Goal: Information Seeking & Learning: Learn about a topic

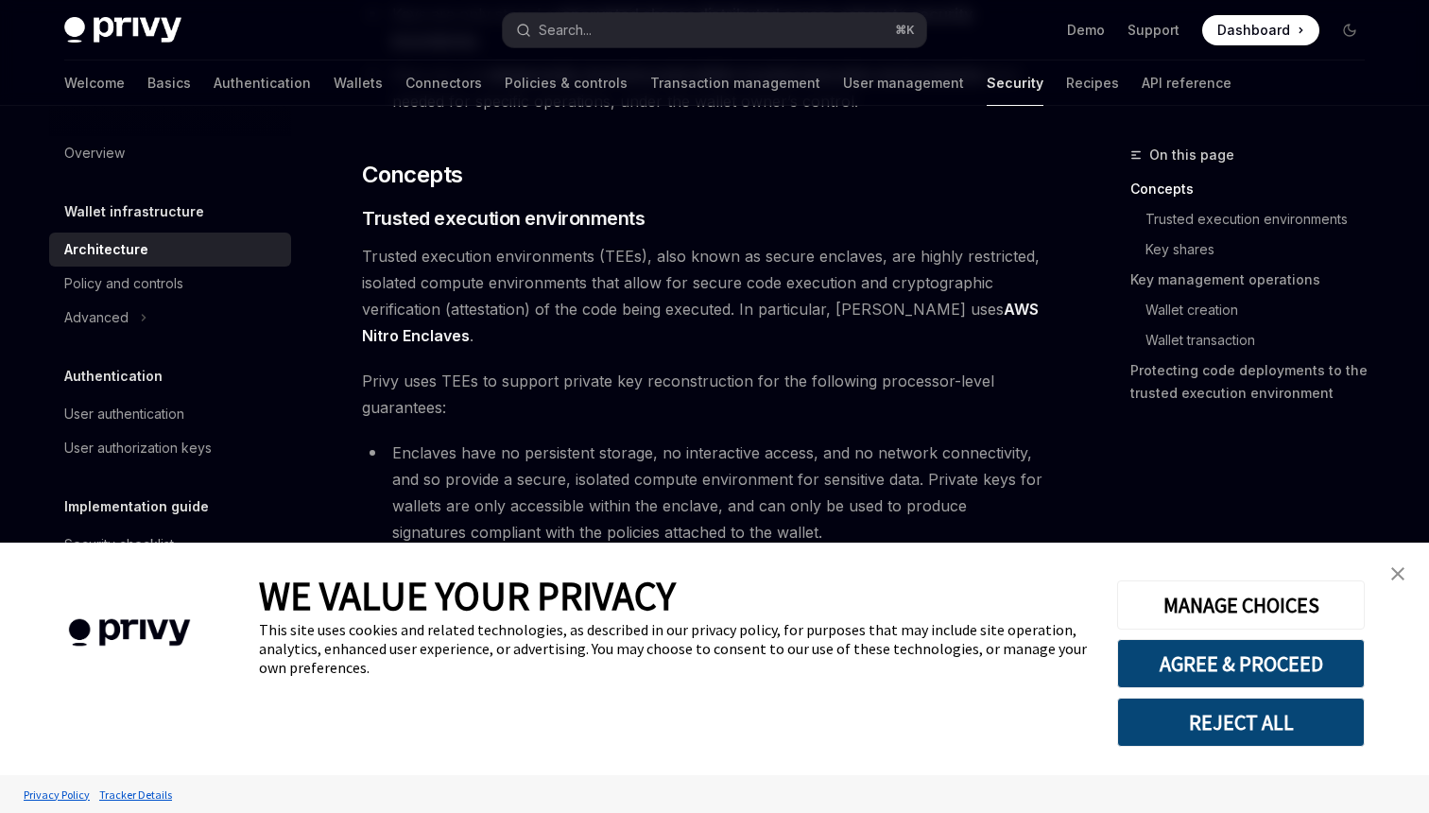
scroll to position [310, 0]
click at [1395, 576] on img "close banner" at bounding box center [1397, 573] width 13 height 13
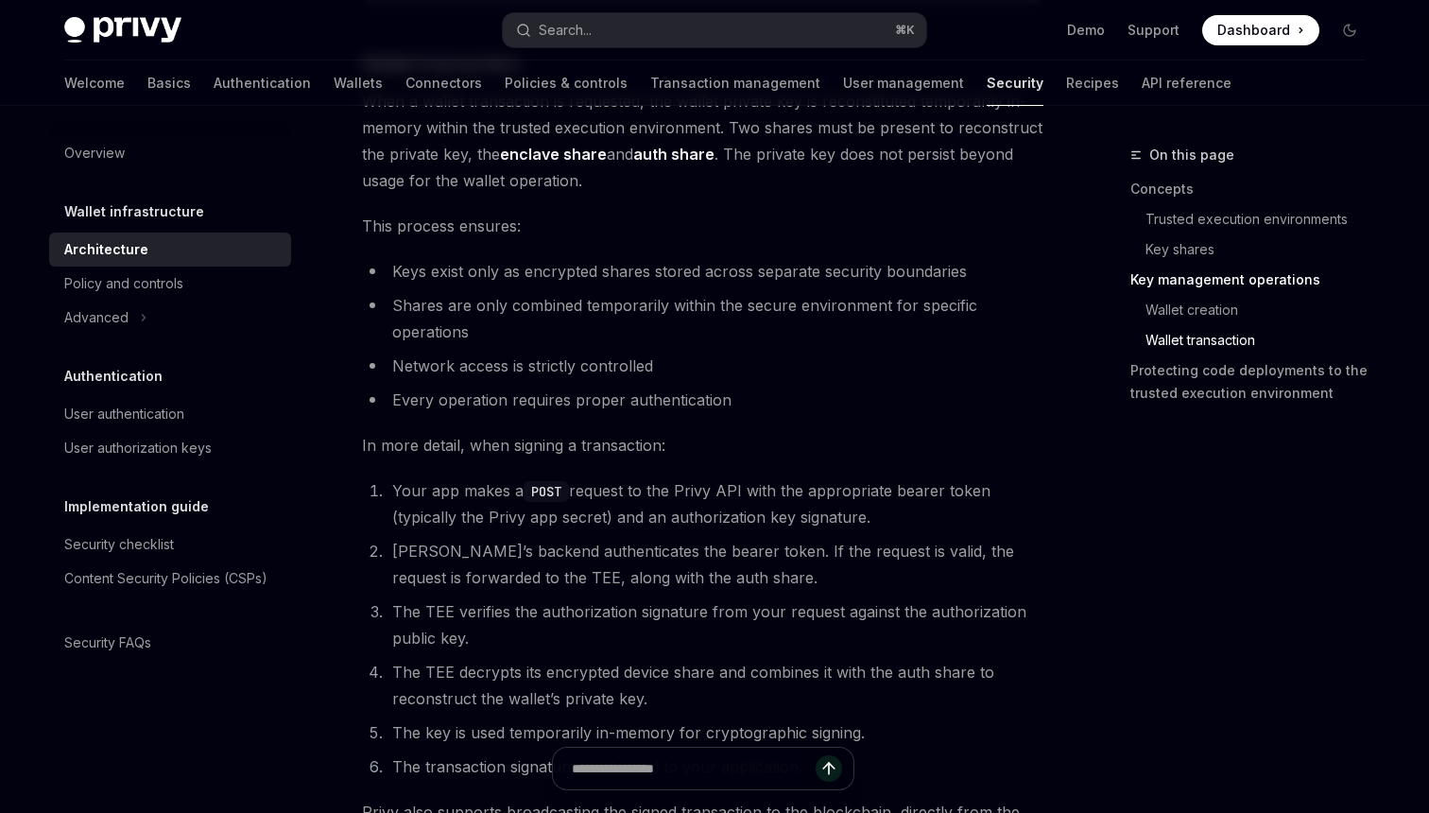
scroll to position [2766, 0]
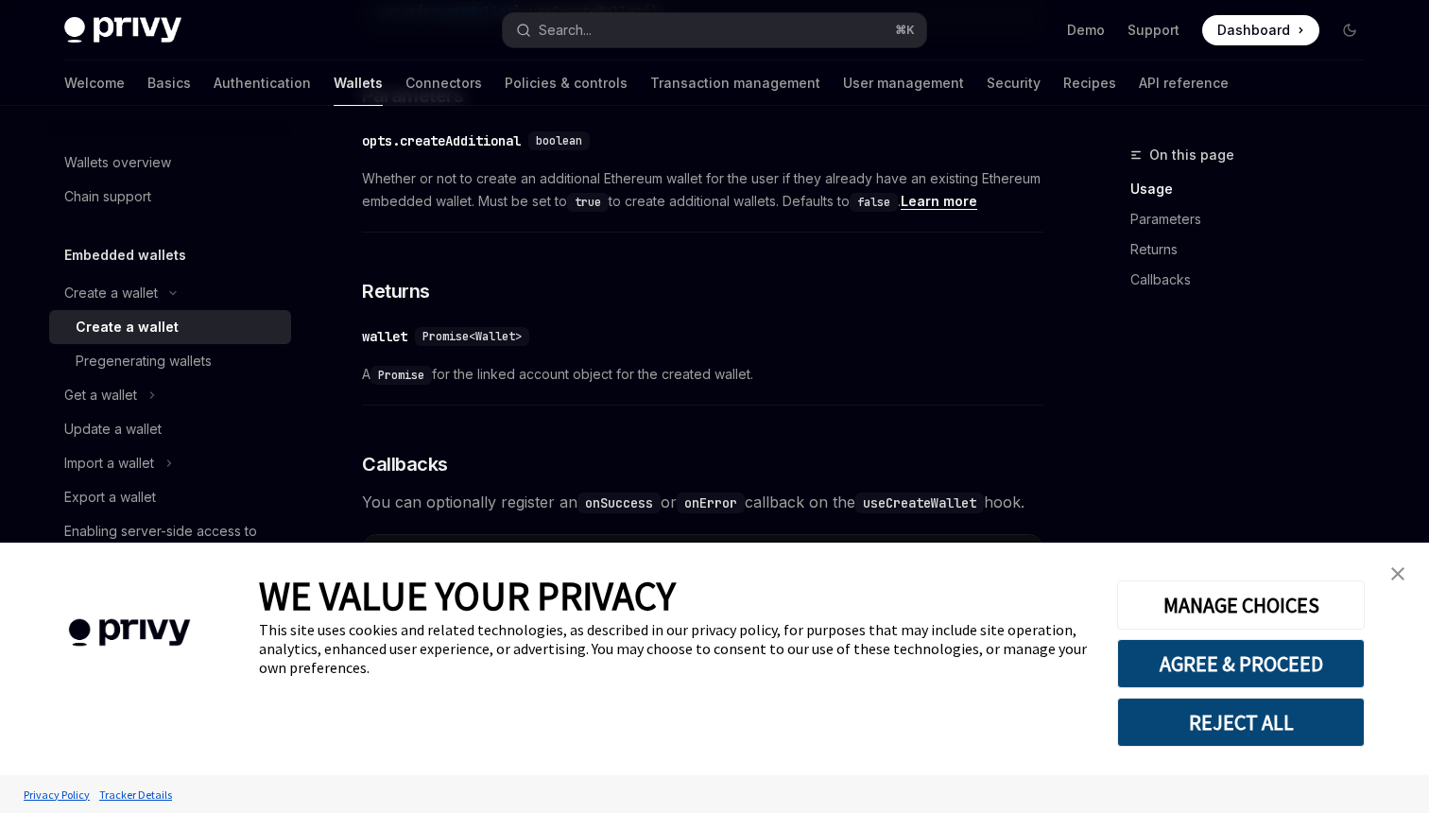
scroll to position [1471, 0]
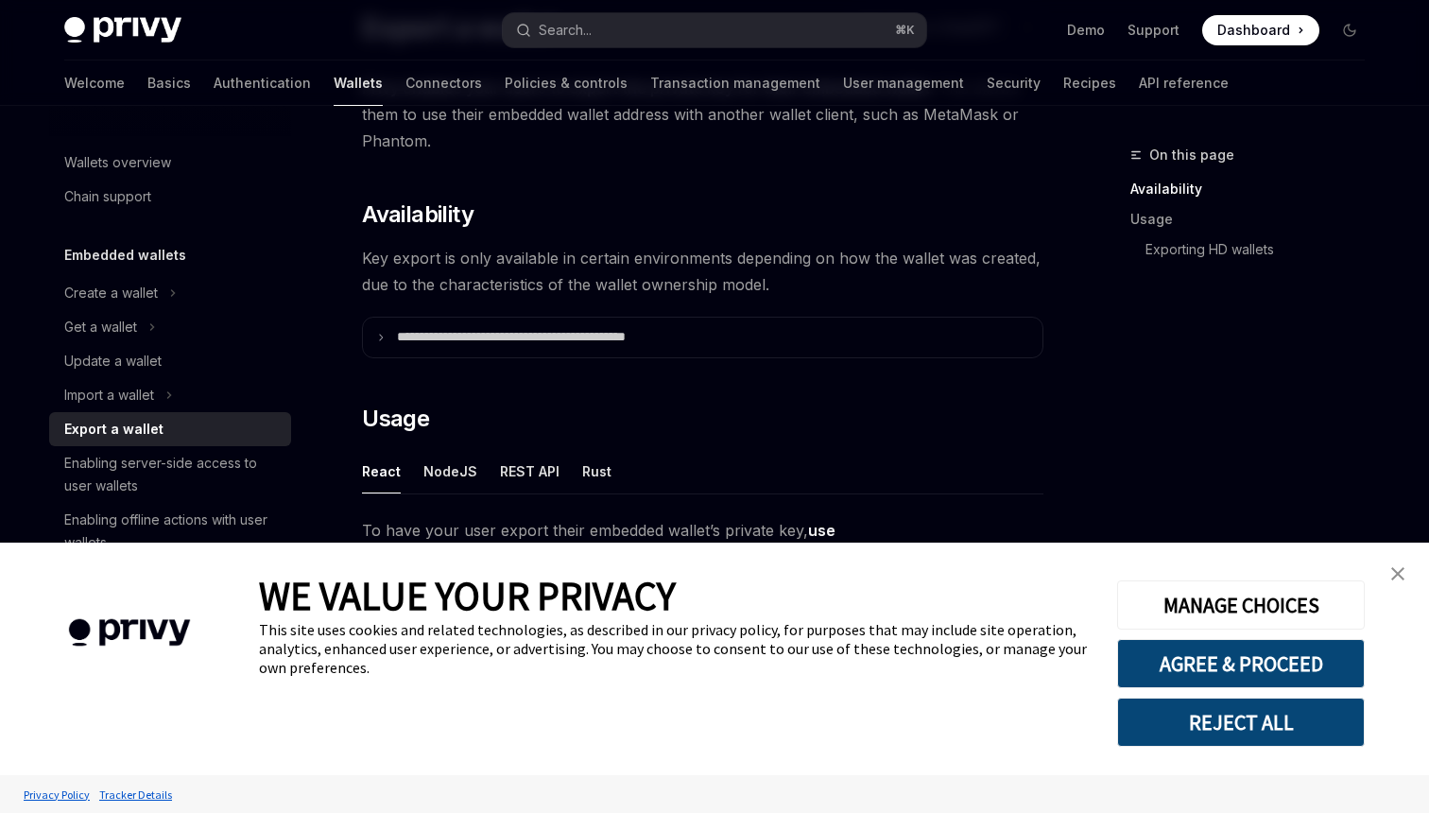
scroll to position [196, 0]
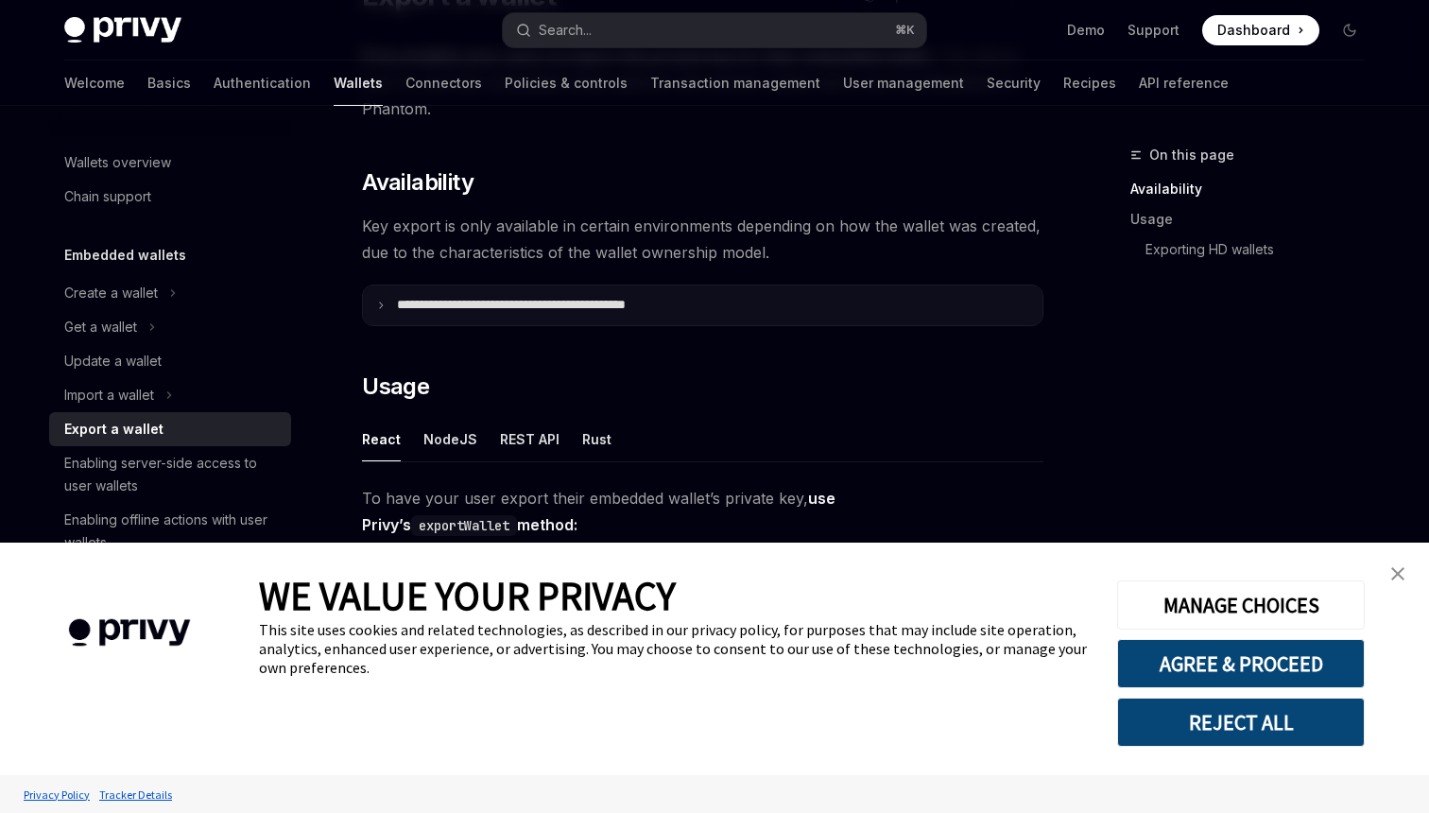
click at [648, 309] on p "**********" at bounding box center [553, 305] width 312 height 17
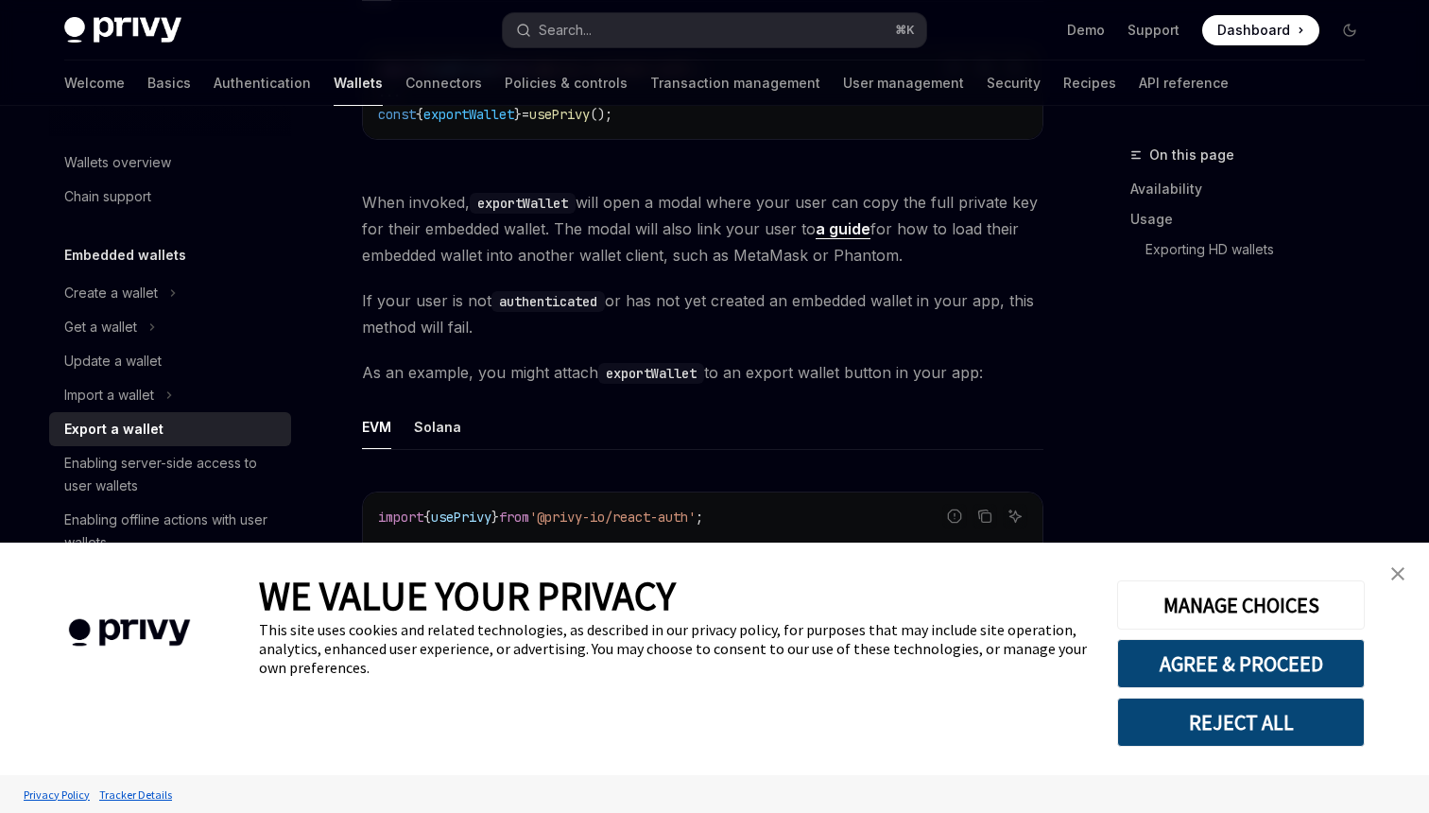
scroll to position [1268, 0]
